Goal: Transaction & Acquisition: Purchase product/service

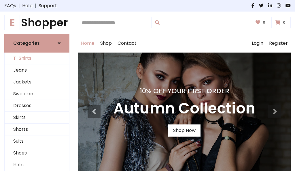
click at [37, 58] on link "T-Shirts" at bounding box center [37, 58] width 65 height 12
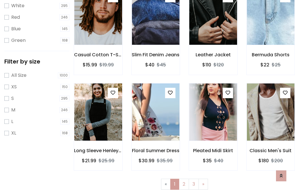
scroll to position [10, 0]
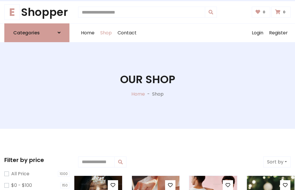
click at [148, 85] on h1 "Our Shop" at bounding box center [147, 79] width 55 height 13
click at [184, 33] on div "Home Shop Contact Log out Login Register" at bounding box center [184, 33] width 213 height 18
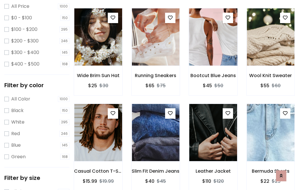
click at [213, 47] on img at bounding box center [212, 37] width 57 height 138
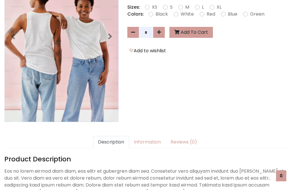
scroll to position [141, 0]
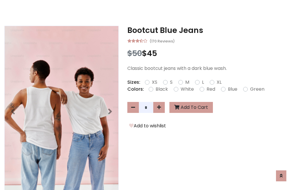
click at [209, 30] on h3 "Bootcut Blue Jeans" at bounding box center [208, 30] width 163 height 9
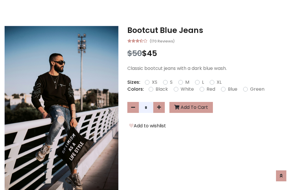
click at [209, 30] on h3 "Bootcut Blue Jeans" at bounding box center [208, 30] width 163 height 9
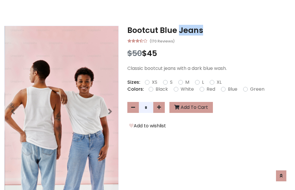
click at [209, 30] on h3 "Bootcut Blue Jeans" at bounding box center [208, 30] width 163 height 9
